Goal: Task Accomplishment & Management: Complete application form

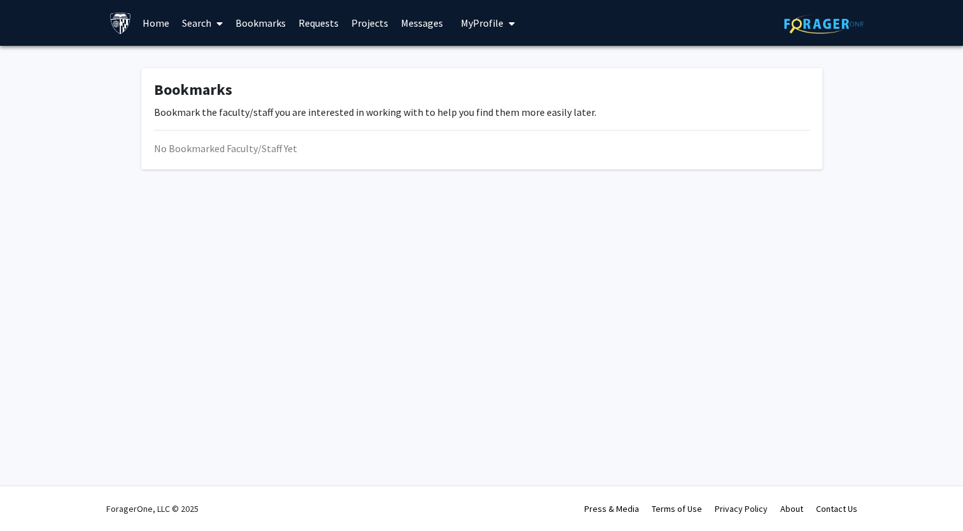
click at [488, 19] on span "My Profile" at bounding box center [482, 23] width 43 height 13
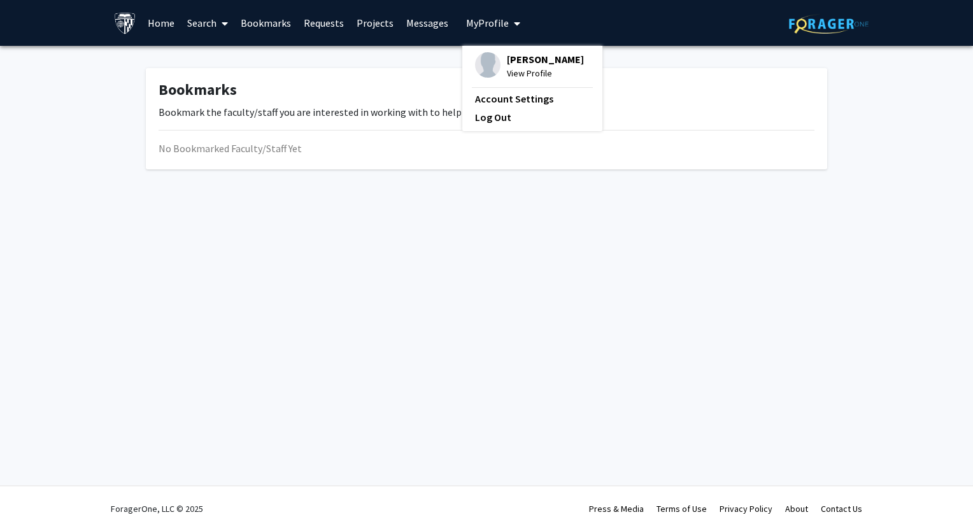
drag, startPoint x: 530, startPoint y: 62, endPoint x: 517, endPoint y: 66, distance: 13.3
click at [517, 66] on span "View Profile" at bounding box center [545, 73] width 77 height 14
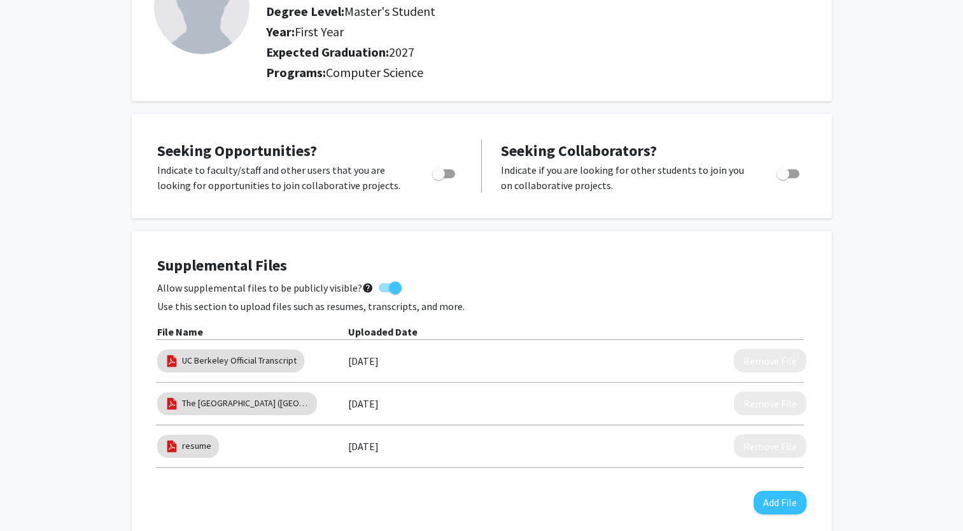
scroll to position [255, 0]
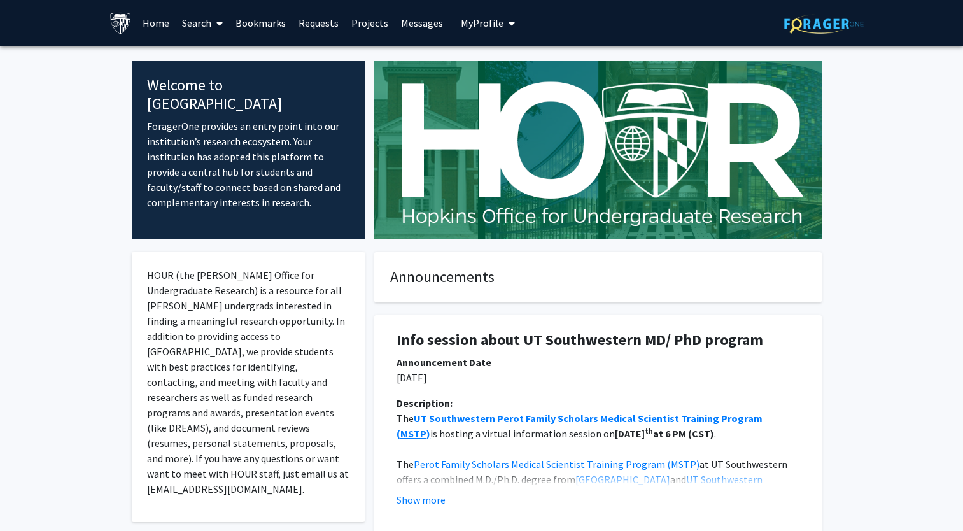
click at [474, 260] on fg-card "Announcements" at bounding box center [597, 277] width 447 height 50
click at [251, 25] on link "Bookmarks" at bounding box center [260, 23] width 63 height 45
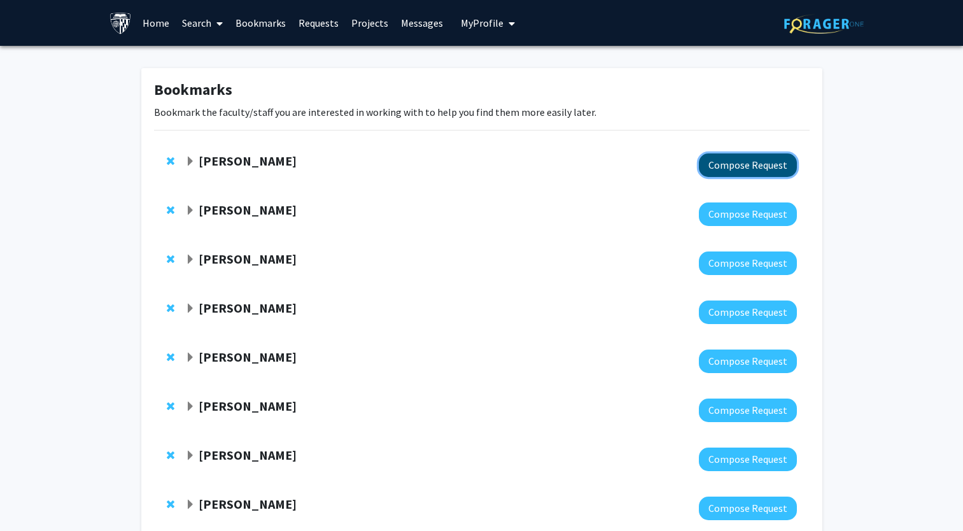
click at [763, 171] on button "Compose Request" at bounding box center [748, 165] width 98 height 24
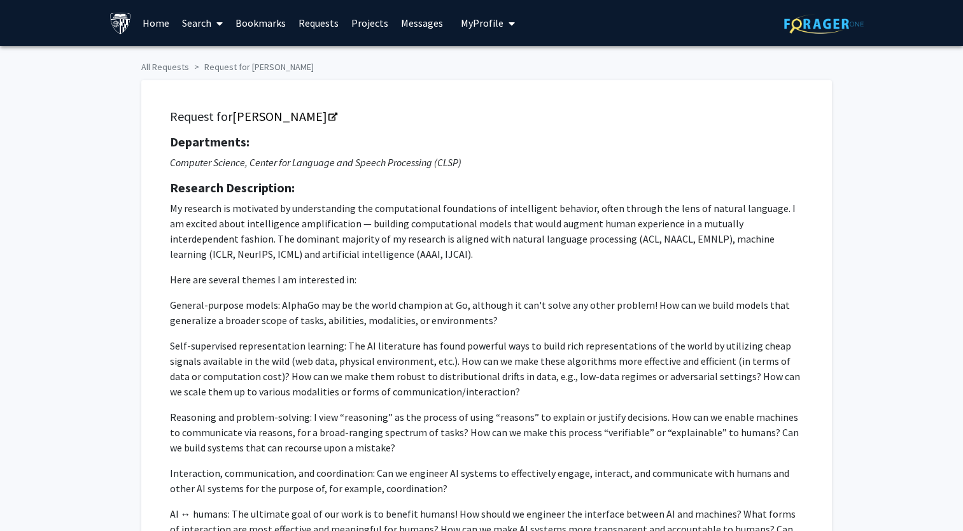
checkbox input "true"
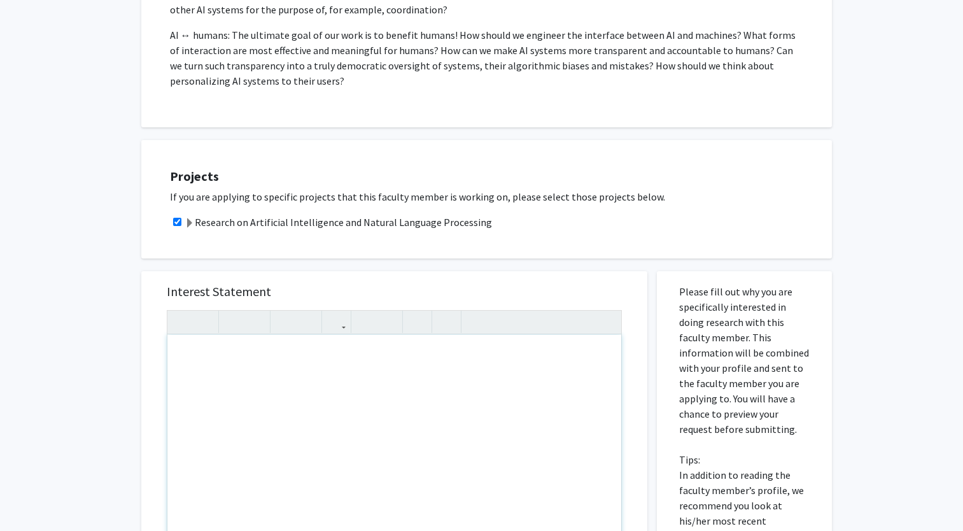
scroll to position [446, 0]
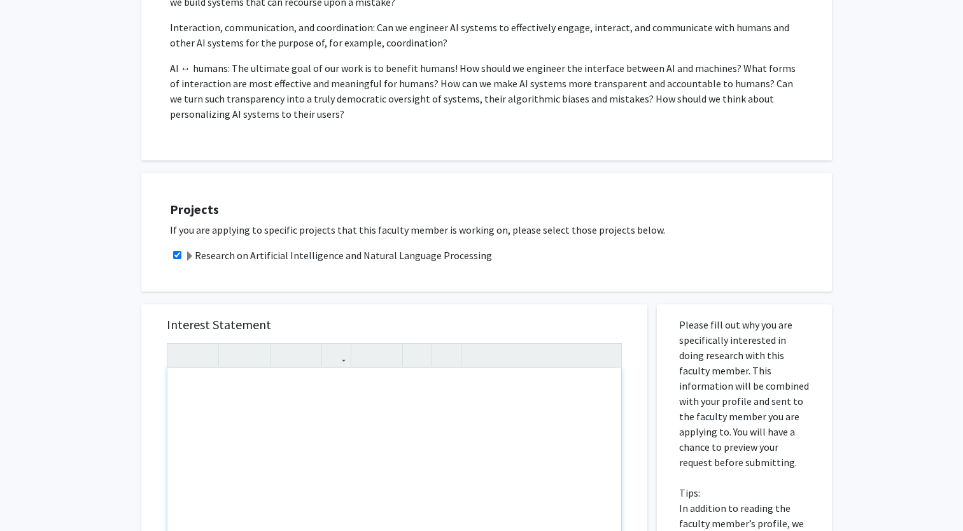
click at [288, 386] on div "To enrich screen reader interactions, please activate Accessibility in Grammarl…" at bounding box center [394, 514] width 454 height 292
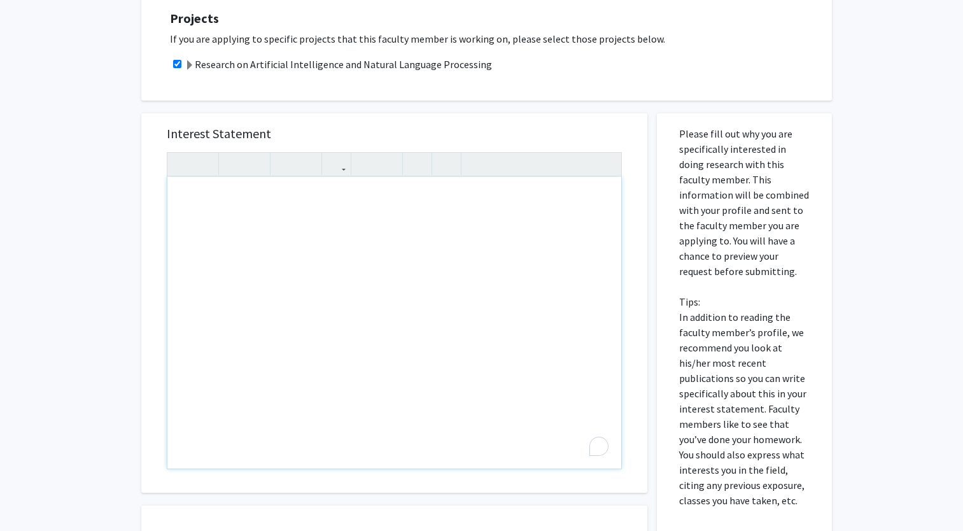
paste div "To enrich screen reader interactions, please activate Accessibility in Grammarl…"
type textarea "<p>I'm [PERSON_NAME], a student admitted to the M.S.E. program in Computer Scie…"
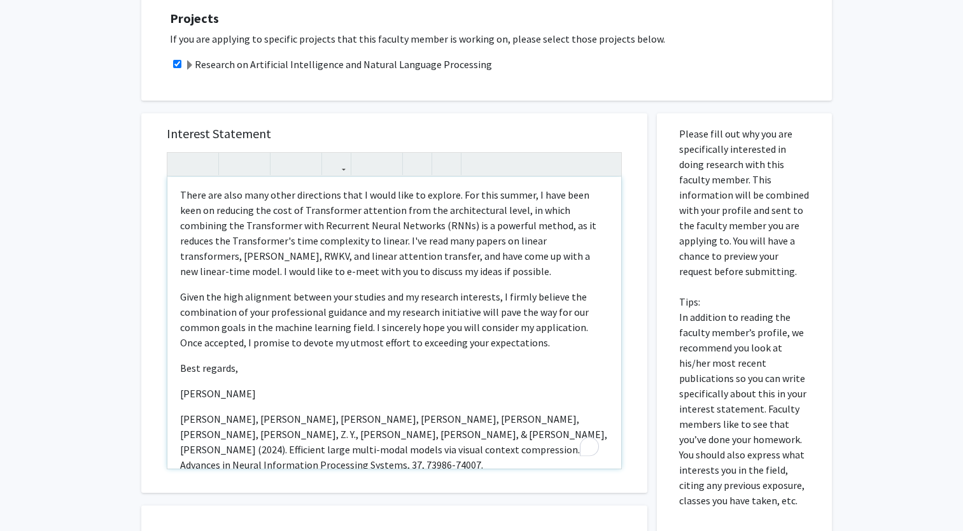
scroll to position [477, 0]
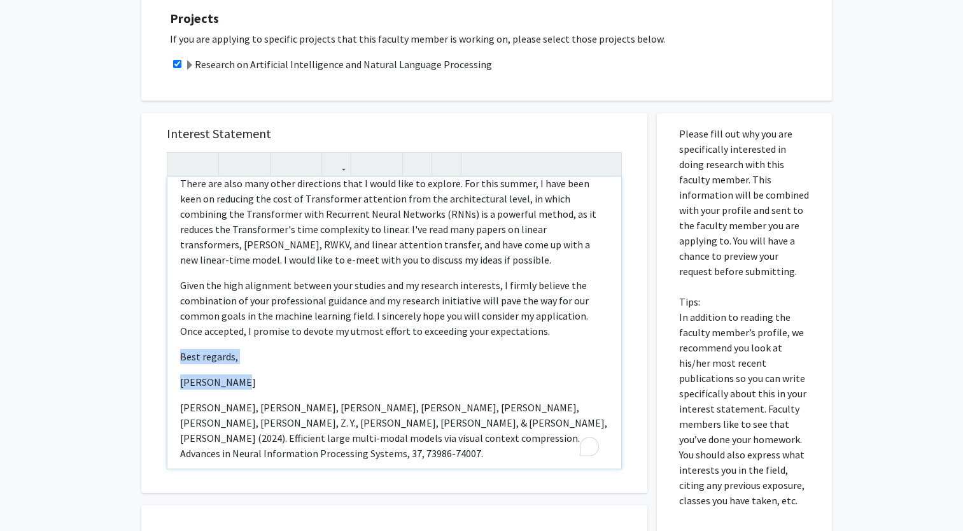
drag, startPoint x: 259, startPoint y: 377, endPoint x: 158, endPoint y: 348, distance: 104.9
click at [158, 348] on div "Interest Statement I'm [PERSON_NAME], a student admitted to the M.S.E. program …" at bounding box center [394, 302] width 481 height 379
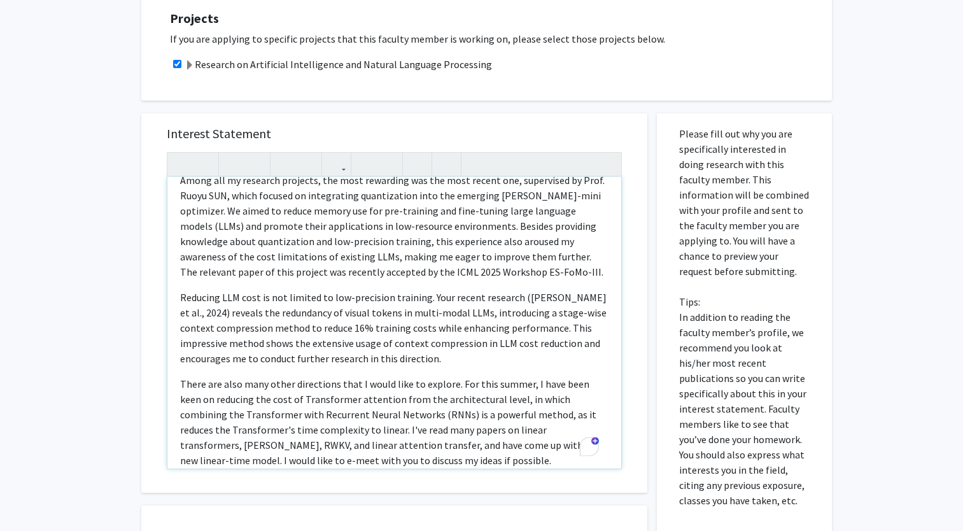
scroll to position [0, 0]
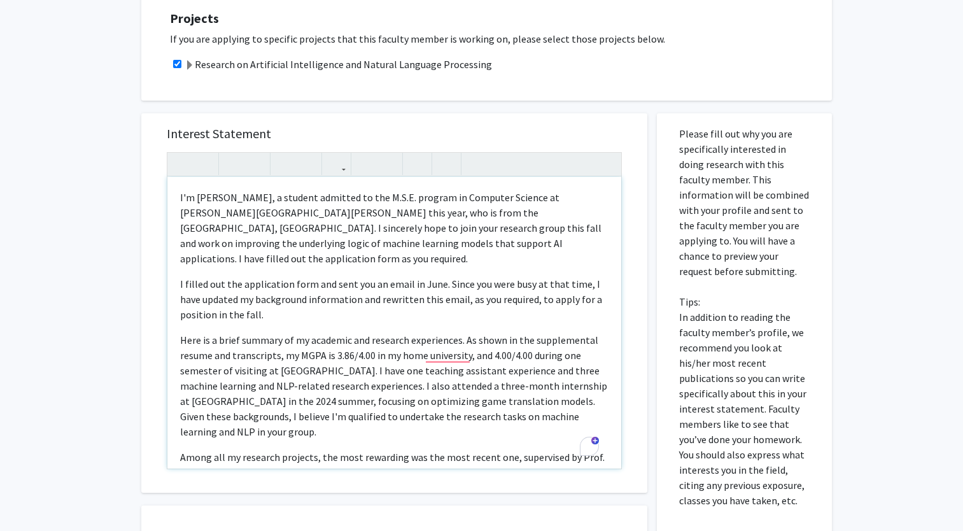
click at [288, 255] on p "I'm [PERSON_NAME], a student admitted to the M.S.E. program in Computer Science…" at bounding box center [394, 228] width 428 height 76
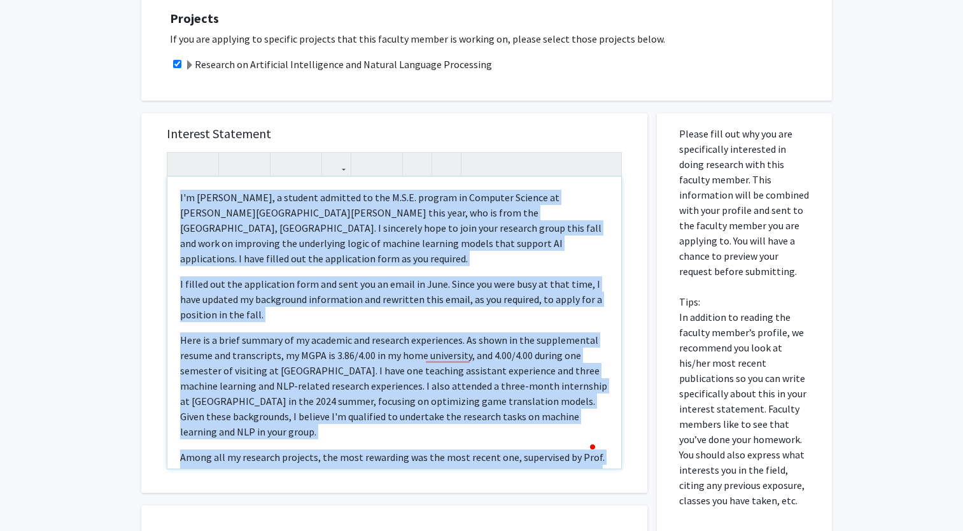
copy div "I'm [PERSON_NAME], a student admitted to the M.S.E. program in Computer Science…"
click at [253, 261] on p "I'm [PERSON_NAME], a student admitted to the M.S.E. program in Computer Science…" at bounding box center [394, 228] width 428 height 76
type textarea "<p>I'm [PERSON_NAME], a student admitted to the M.S.E. program in Computer Scie…"
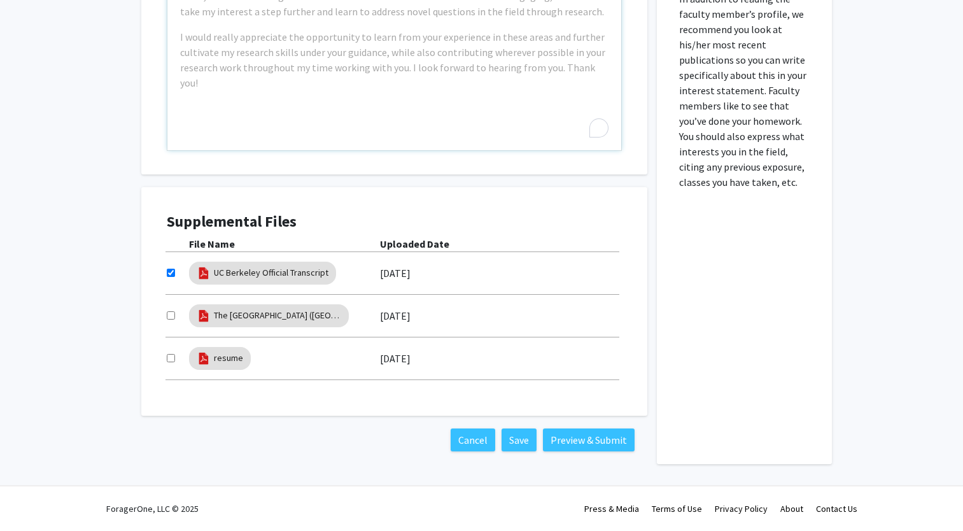
click at [169, 319] on div at bounding box center [178, 315] width 22 height 15
click at [170, 317] on input "checkbox" at bounding box center [171, 315] width 8 height 8
checkbox input "true"
click at [171, 362] on div at bounding box center [178, 358] width 22 height 15
click at [170, 356] on input "checkbox" at bounding box center [171, 358] width 8 height 8
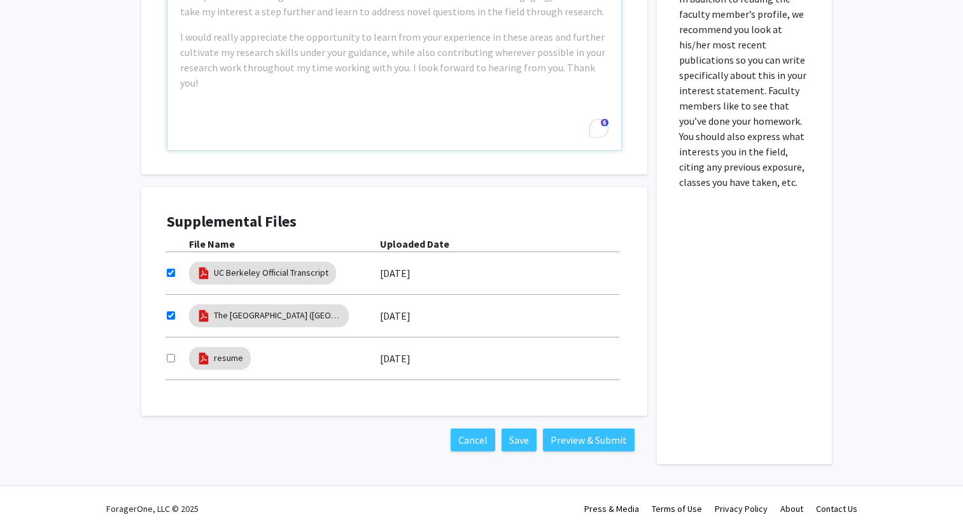
checkbox input "true"
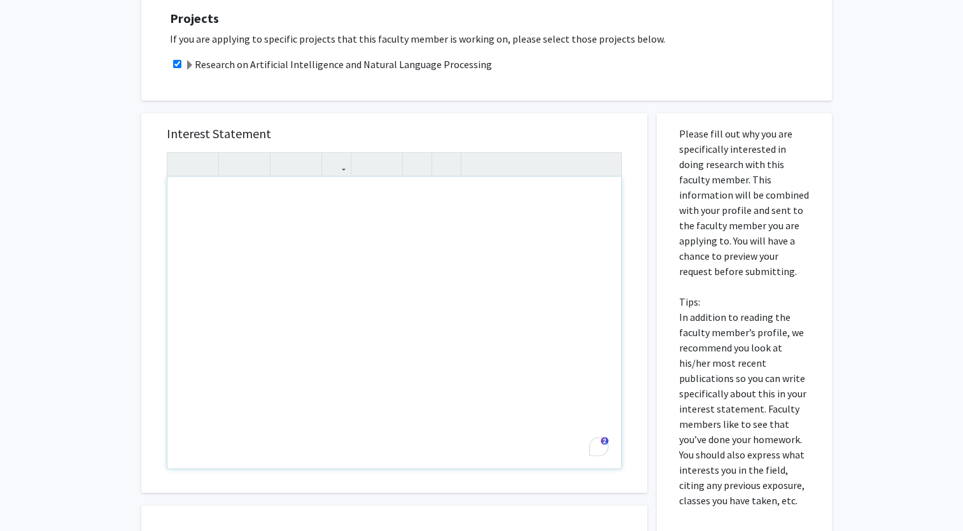
click at [567, 136] on h5 "Interest Statement" at bounding box center [394, 133] width 455 height 15
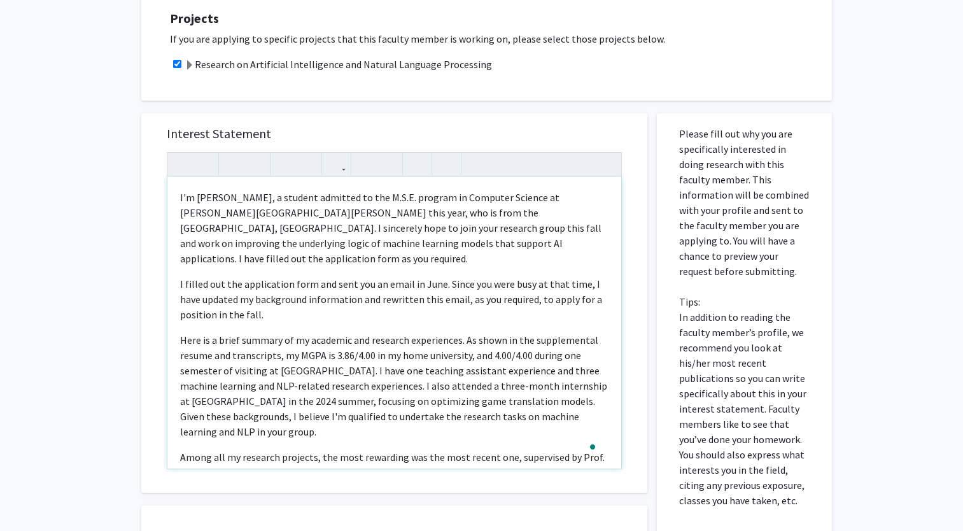
type textarea "<p>I'm [PERSON_NAME], a student admitted to the M.S.E. program in Computer Scie…"
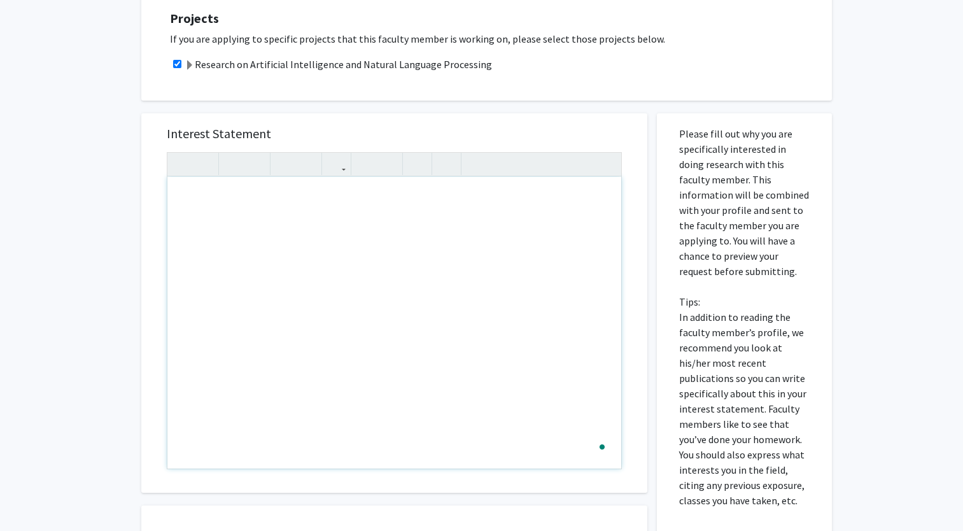
click at [531, 134] on h5 "Interest Statement" at bounding box center [394, 133] width 455 height 15
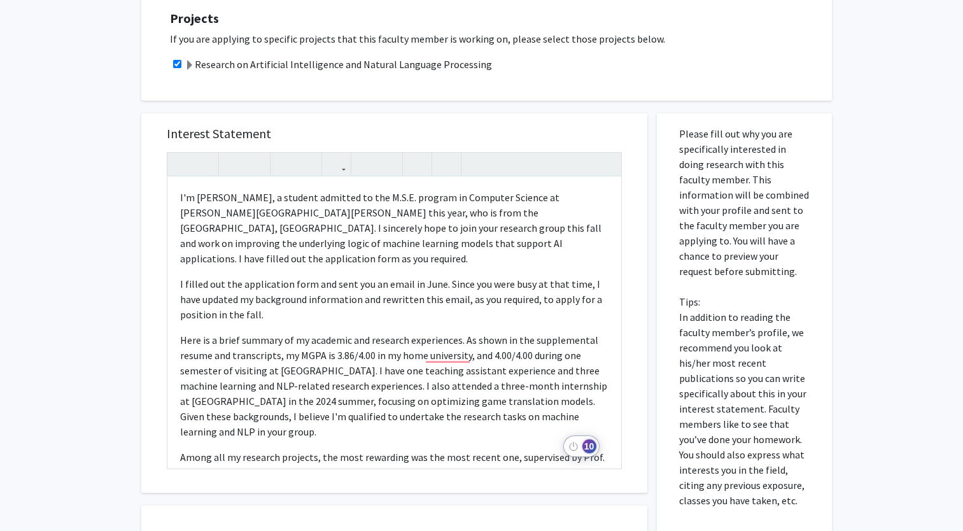
click at [590, 448] on div "10" at bounding box center [589, 446] width 14 height 14
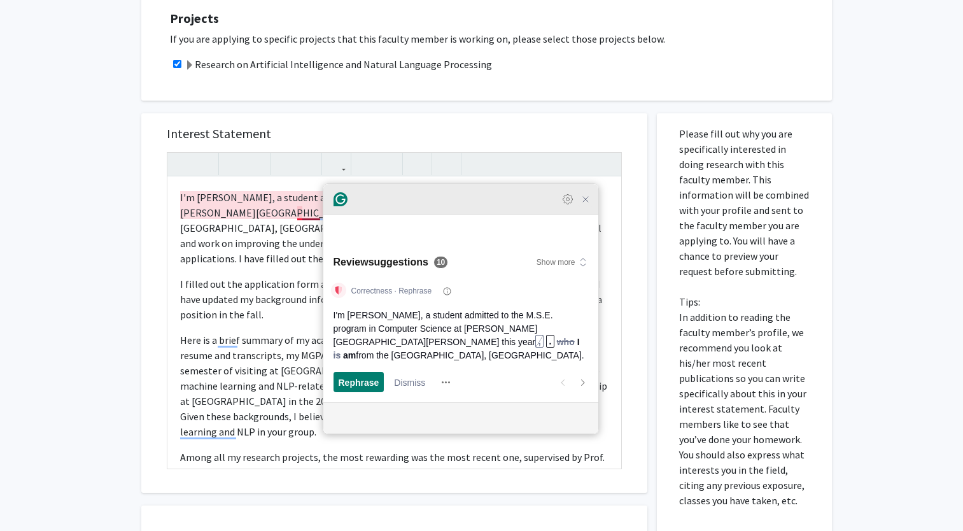
click at [584, 207] on icon "Close Grammarly Assistant" at bounding box center [585, 199] width 15 height 15
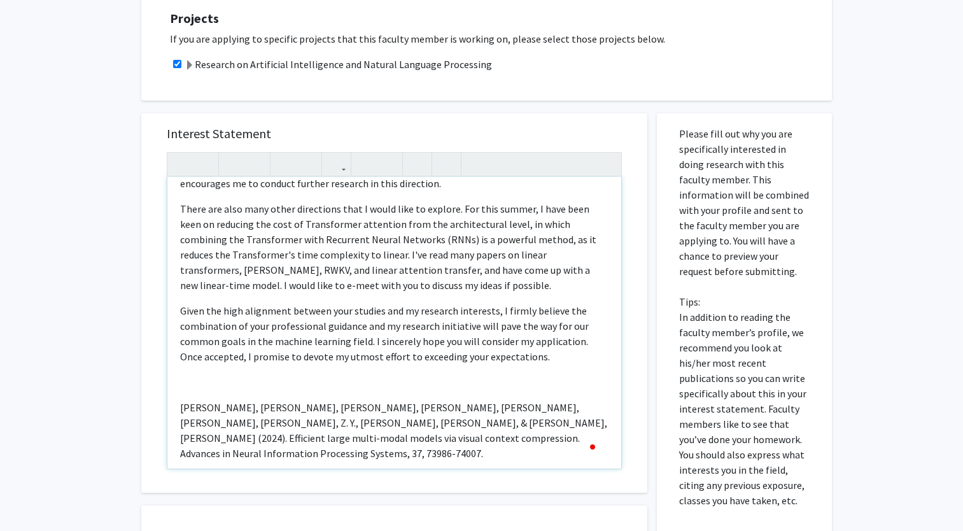
click at [521, 292] on p "There are also many other directions that I would like to explore. For this sum…" at bounding box center [394, 247] width 428 height 92
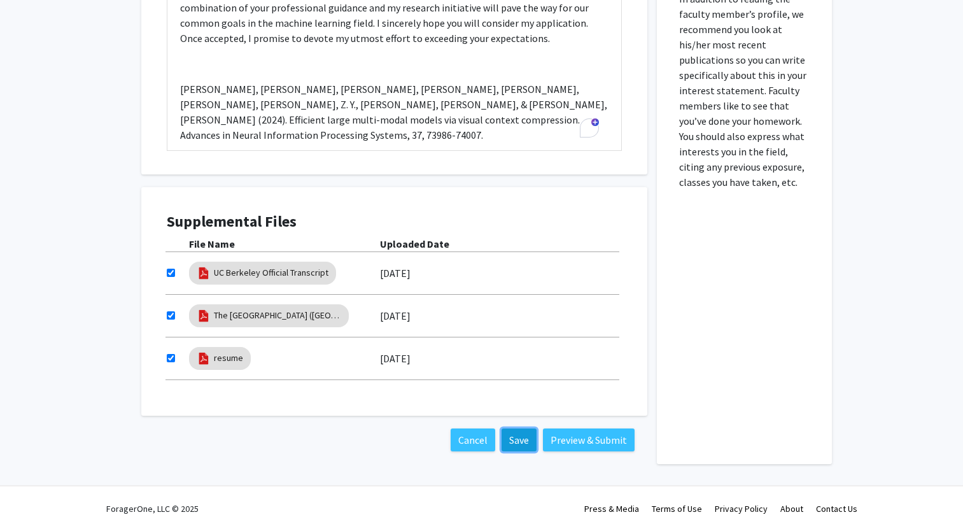
click at [524, 445] on button "Save" at bounding box center [519, 439] width 35 height 23
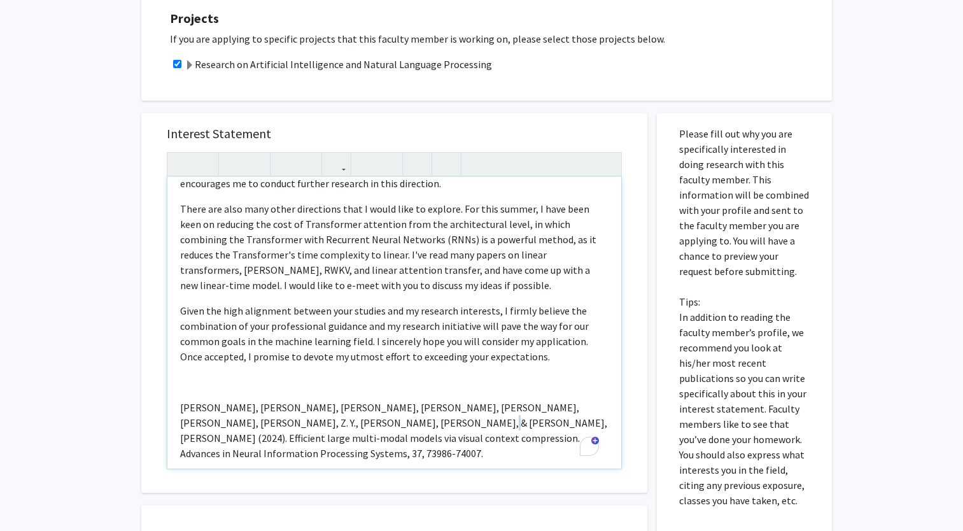
drag, startPoint x: 348, startPoint y: 423, endPoint x: 364, endPoint y: 422, distance: 15.9
click at [364, 422] on p "[PERSON_NAME], [PERSON_NAME], [PERSON_NAME], [PERSON_NAME], [PERSON_NAME], [PER…" at bounding box center [394, 430] width 428 height 61
drag, startPoint x: 444, startPoint y: 423, endPoint x: 573, endPoint y: 421, distance: 129.2
click at [573, 421] on p "[PERSON_NAME], [PERSON_NAME], [PERSON_NAME], [PERSON_NAME], [PERSON_NAME], [PER…" at bounding box center [394, 430] width 428 height 61
drag, startPoint x: 349, startPoint y: 419, endPoint x: 579, endPoint y: 418, distance: 229.8
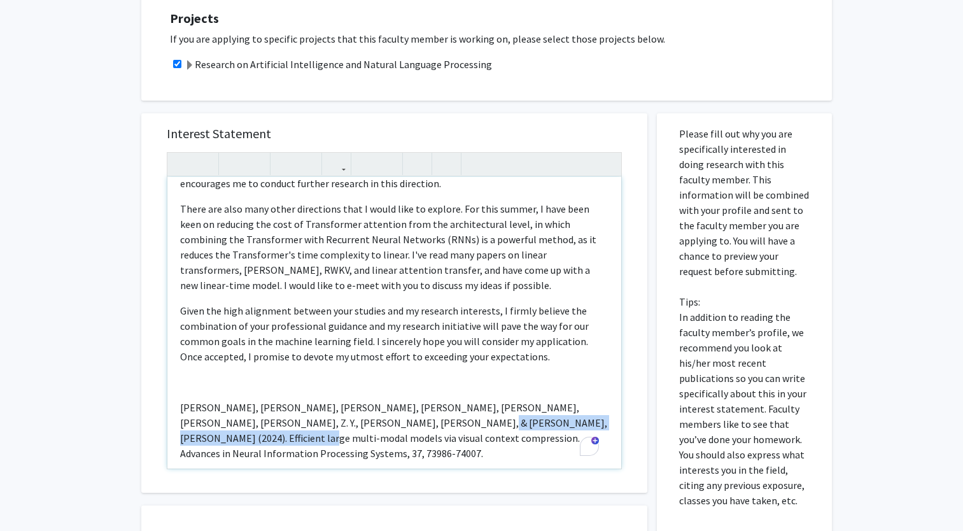
click at [579, 418] on p "[PERSON_NAME], [PERSON_NAME], [PERSON_NAME], [PERSON_NAME], [PERSON_NAME], [PER…" at bounding box center [394, 430] width 428 height 61
type textarea "<p>I'm [PERSON_NAME], a student admitted to the M.S.E. program in Computer Scie…"
click at [259, 162] on icon "button" at bounding box center [255, 163] width 11 height 21
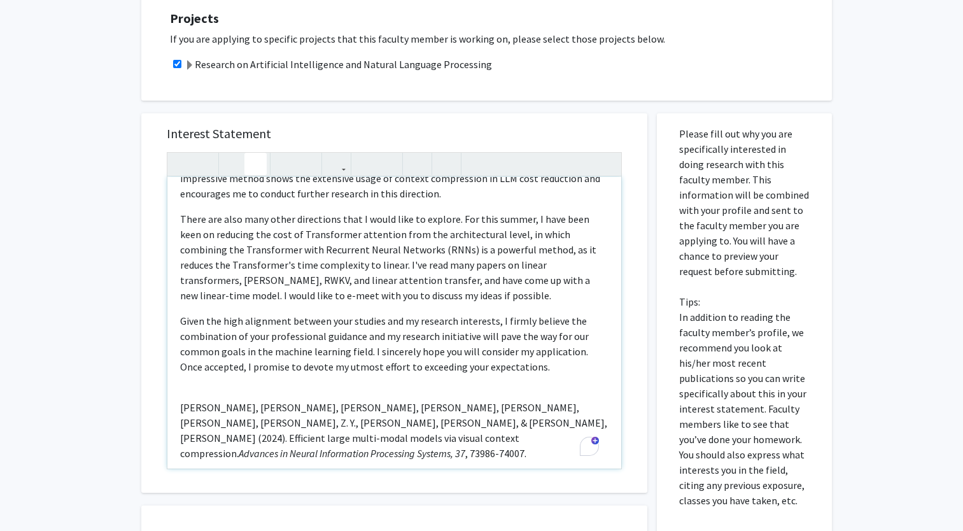
click at [386, 374] on div "I'm [PERSON_NAME], a student admitted to the M.S.E. program in Computer Science…" at bounding box center [394, 323] width 454 height 292
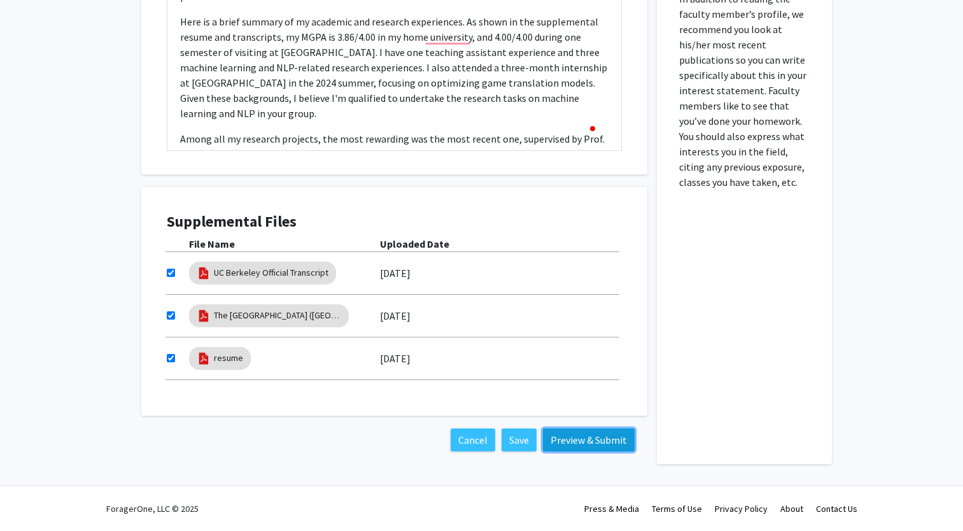
click at [575, 437] on button "Preview & Submit" at bounding box center [589, 439] width 92 height 23
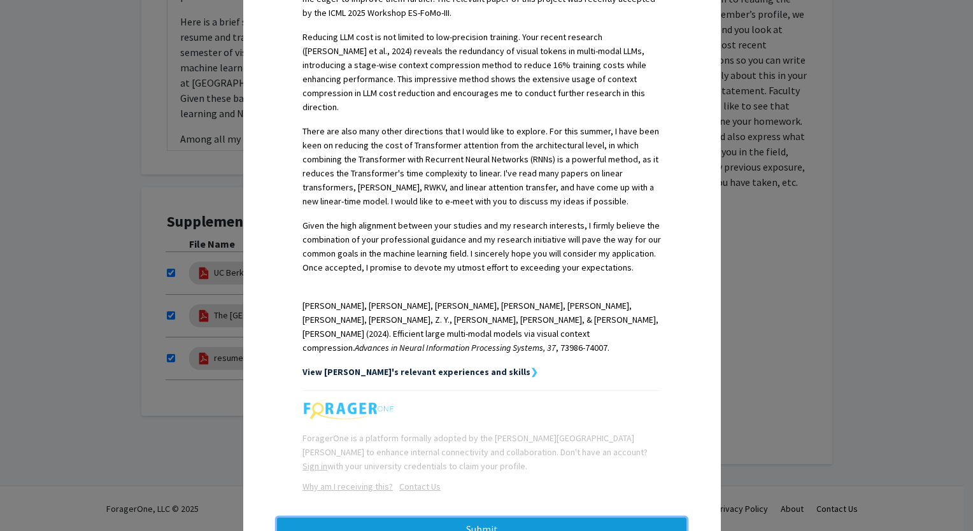
click at [489, 517] on button "Submit" at bounding box center [481, 528] width 409 height 23
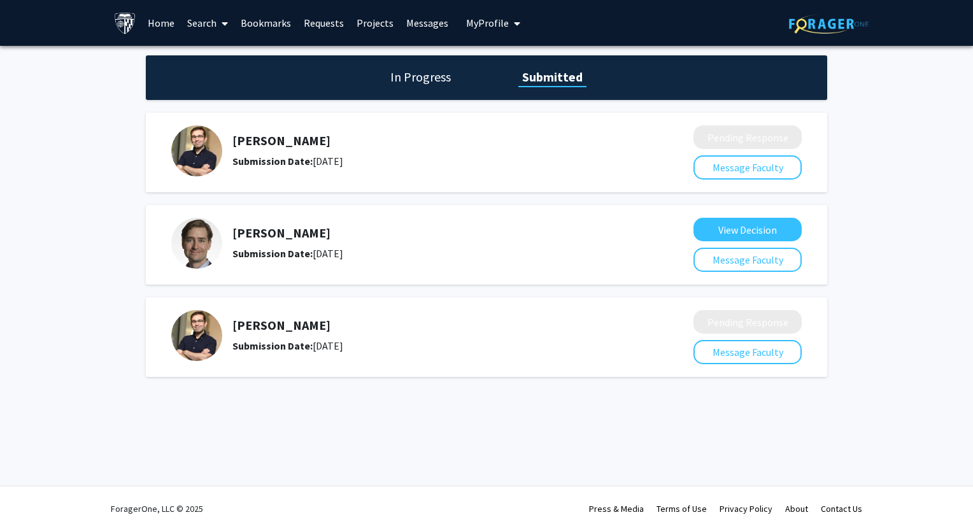
click at [906, 190] on div "In Progress Submitted [PERSON_NAME] Submission Date: [DATE] Pending Response Me…" at bounding box center [486, 229] width 973 height 366
click at [454, 149] on div "[PERSON_NAME] Submission Date: [DATE]" at bounding box center [428, 151] width 393 height 36
